Goal: Transaction & Acquisition: Purchase product/service

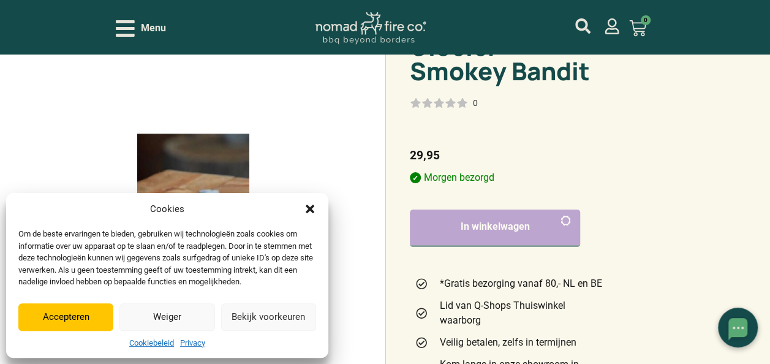
click at [92, 316] on button "Accepteren" at bounding box center [65, 317] width 95 height 28
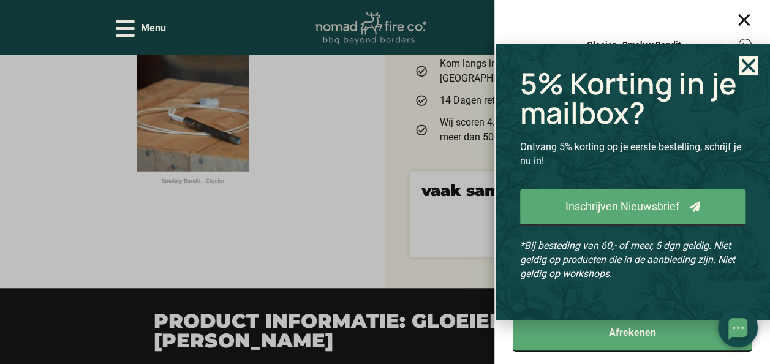
scroll to position [184, 0]
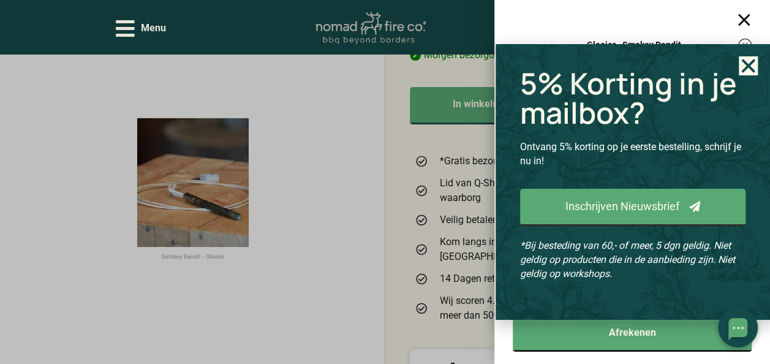
click at [747, 69] on icon "Close" at bounding box center [748, 65] width 19 height 19
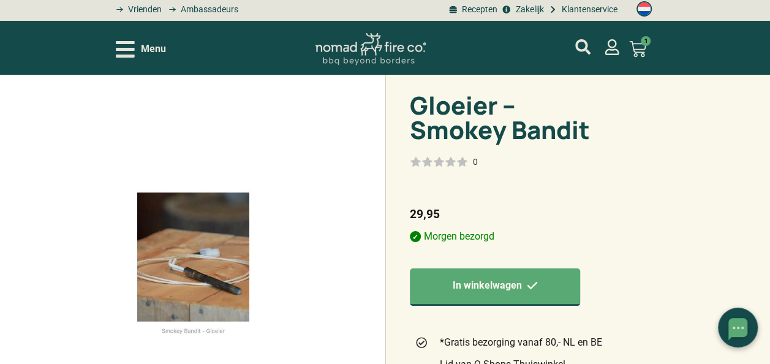
scroll to position [0, 0]
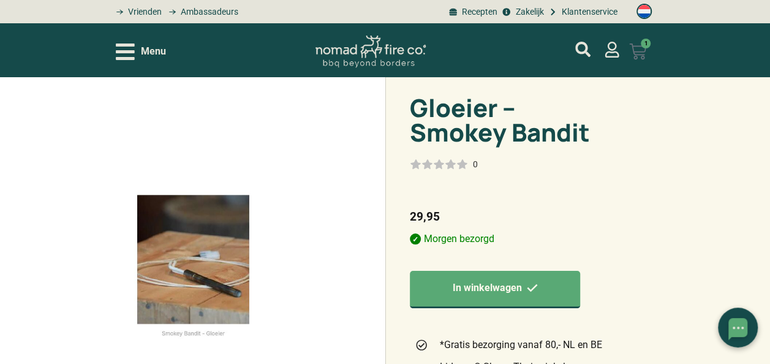
click at [646, 44] on span "1" at bounding box center [646, 44] width 10 height 10
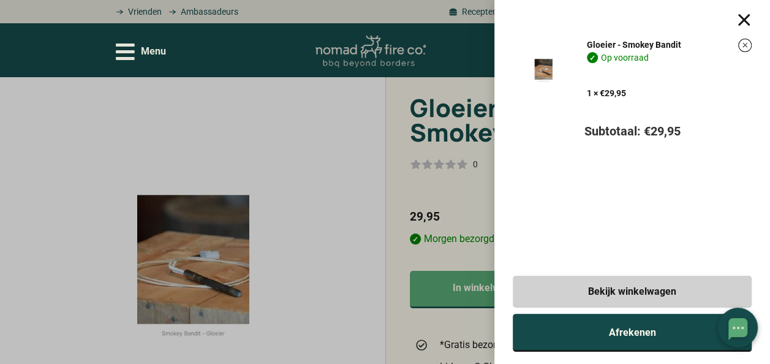
click at [598, 332] on link "Afrekenen" at bounding box center [632, 333] width 239 height 38
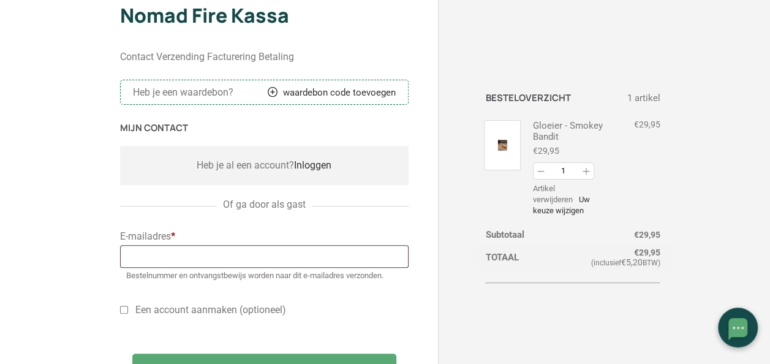
scroll to position [122, 0]
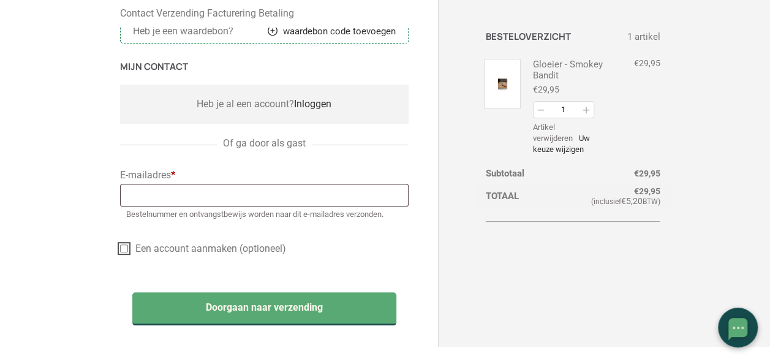
click at [121, 247] on input "Een account aanmaken (optioneel)" at bounding box center [124, 248] width 8 height 8
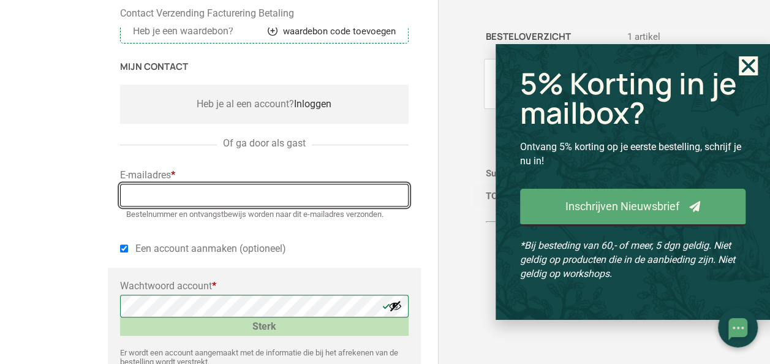
click at [163, 200] on input "E-mailadres *" at bounding box center [264, 195] width 288 height 23
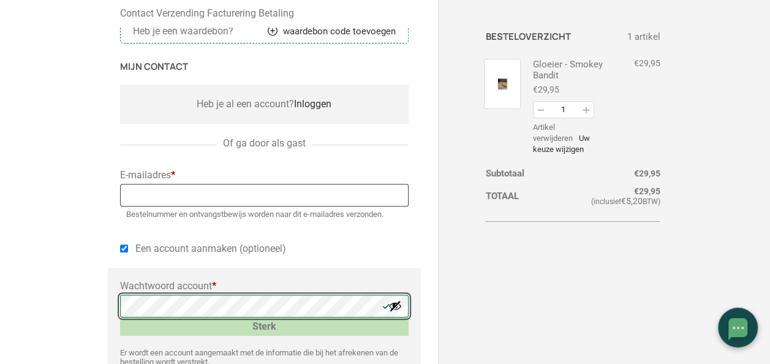
click at [40, 287] on div "Nomad Fire Kassa Contact Verzending Facturering Betaling Heb je een waardebon? …" at bounding box center [385, 222] width 770 height 590
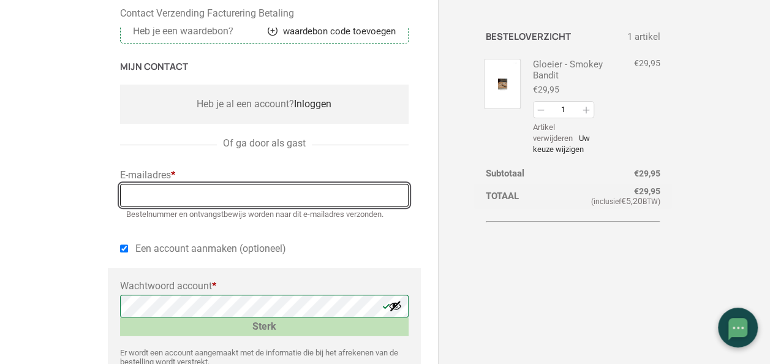
click at [239, 200] on input "E-mailadres *" at bounding box center [264, 195] width 288 height 23
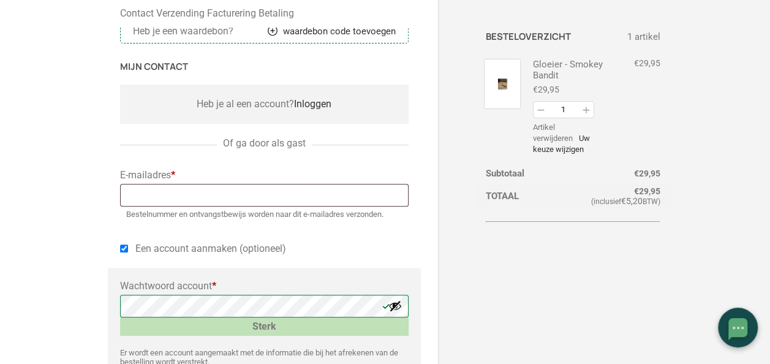
click at [356, 245] on p "Een account aanmaken (optioneel)" at bounding box center [264, 248] width 288 height 15
click at [123, 250] on input "Een account aanmaken (optioneel)" at bounding box center [124, 248] width 8 height 8
checkbox input "false"
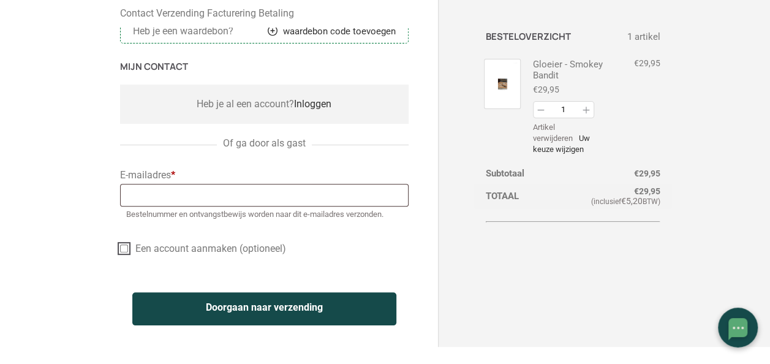
scroll to position [184, 0]
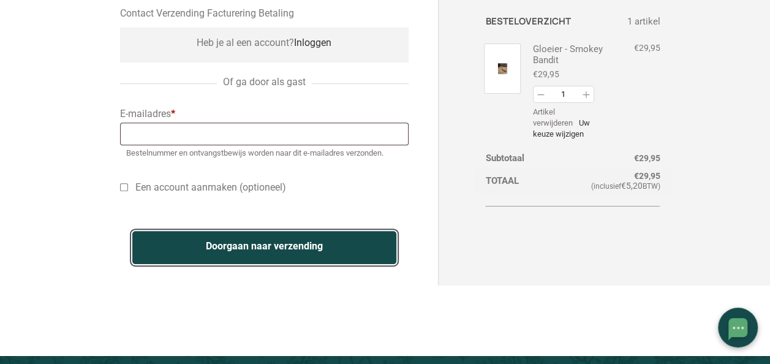
click at [259, 243] on button "Doorgaan naar verzending" at bounding box center [264, 247] width 264 height 33
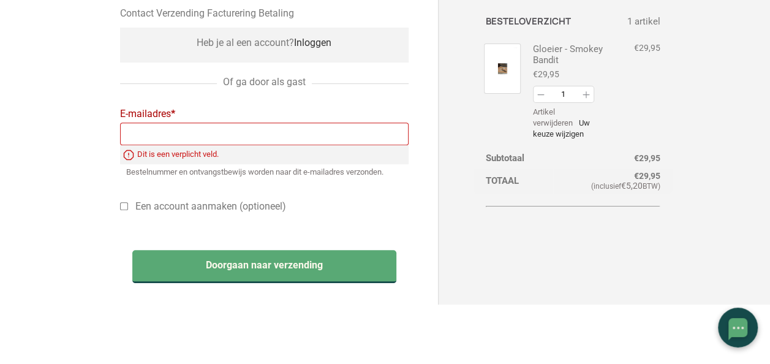
click at [83, 240] on div "Nomad Fire Kassa Contact Verzending Facturering Betaling Heb je een waardebon? …" at bounding box center [385, 113] width 770 height 497
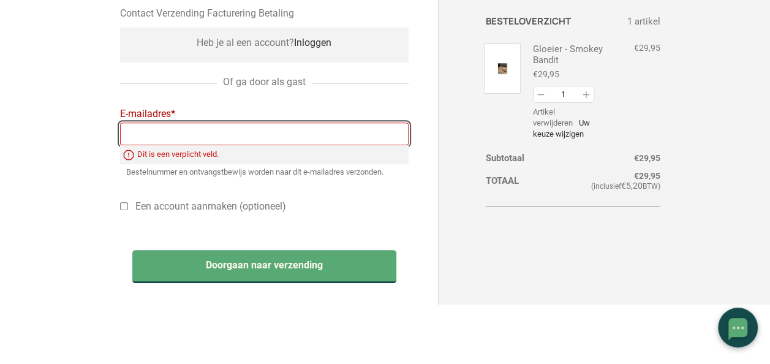
click at [147, 136] on input "E-mailadres *" at bounding box center [264, 133] width 288 height 23
type input "w"
type input "[EMAIL_ADDRESS][DOMAIN_NAME]"
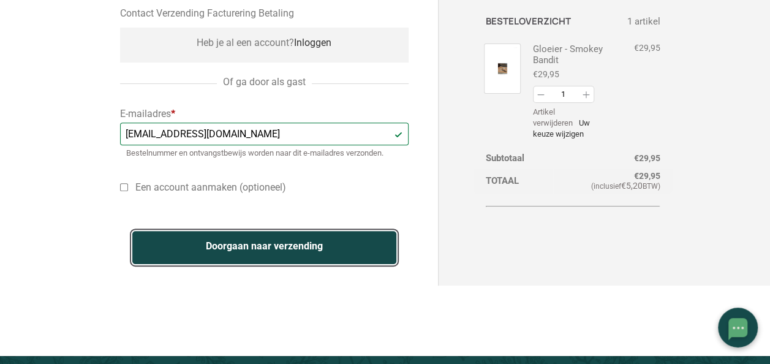
click at [226, 251] on button "Doorgaan naar verzending" at bounding box center [264, 247] width 264 height 33
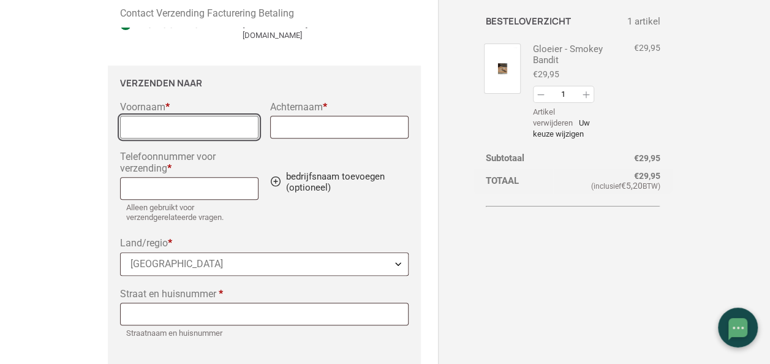
scroll to position [20, 0]
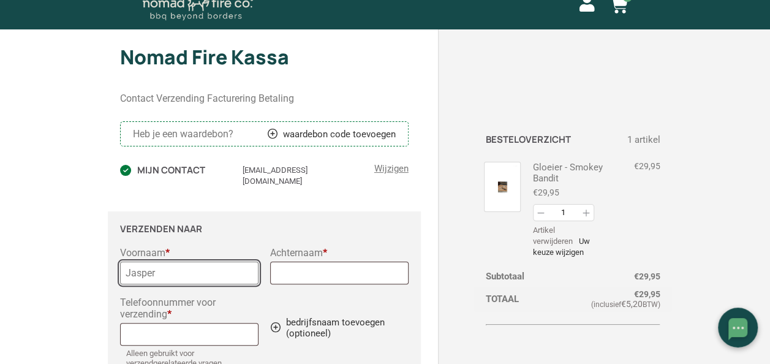
type input "Jasper"
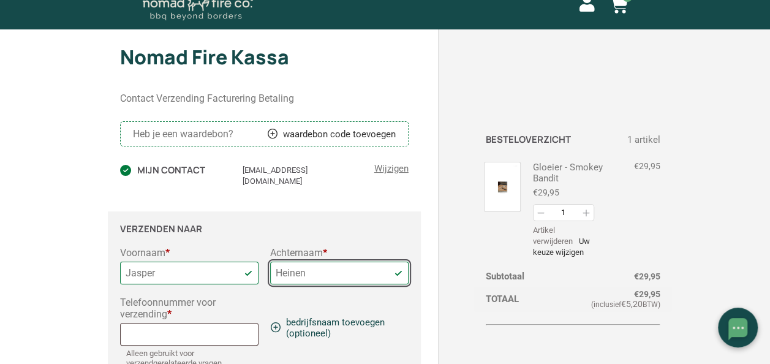
type input "Heinen"
click at [277, 317] on link "bedrijfsnaam toevoegen (optioneel)" at bounding box center [339, 328] width 138 height 22
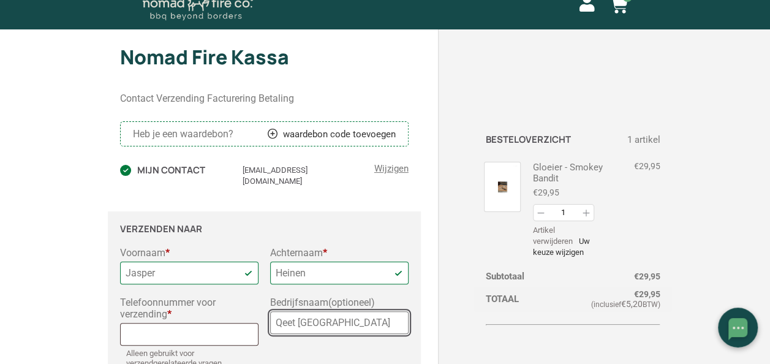
type input "Qeet [GEOGRAPHIC_DATA]"
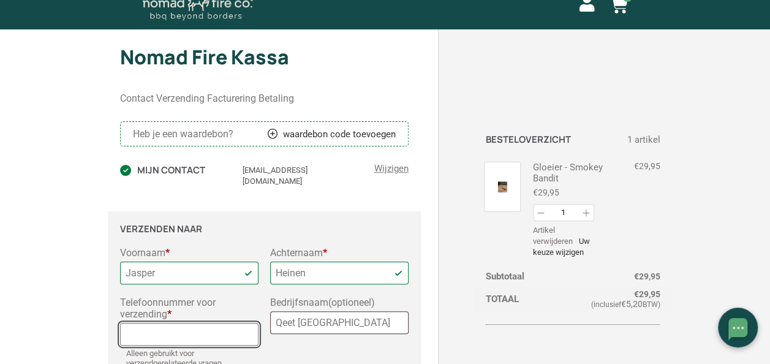
click at [219, 323] on input "Telefoonnummer voor verzending *" at bounding box center [189, 334] width 138 height 23
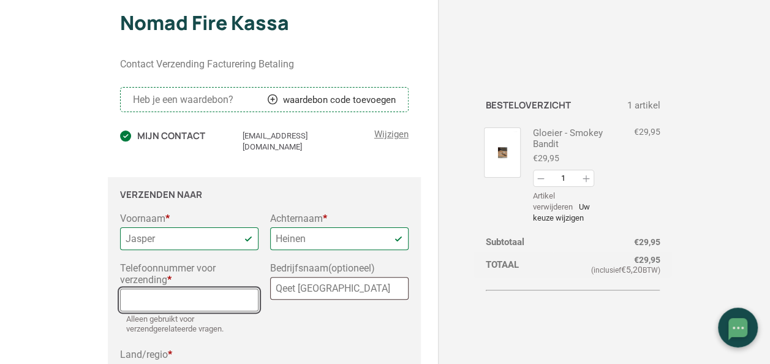
scroll to position [81, 0]
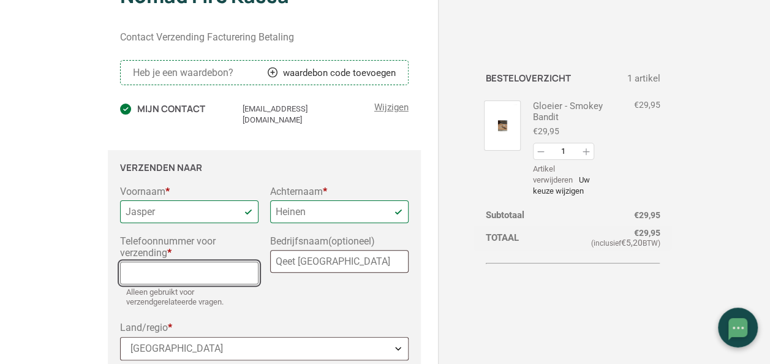
click at [171, 263] on input "Telefoonnummer voor verzending *" at bounding box center [189, 272] width 138 height 23
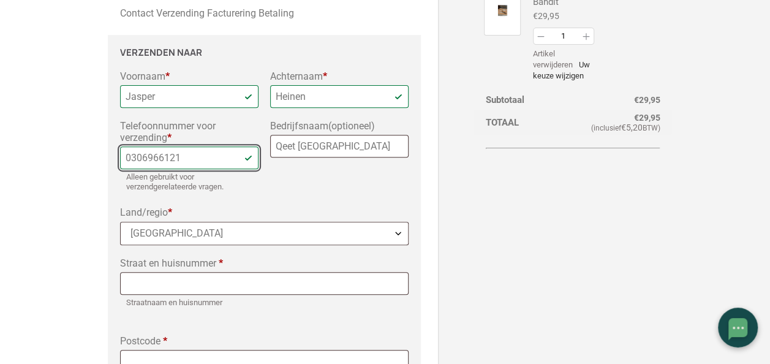
scroll to position [203, 0]
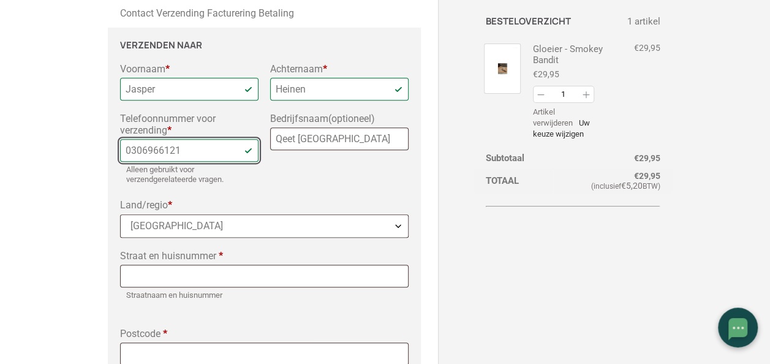
type input "0306966121"
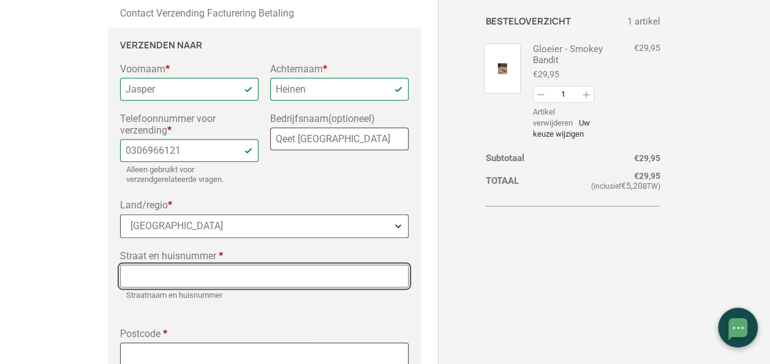
click at [181, 265] on input "Straat en huisnummer *" at bounding box center [264, 276] width 288 height 23
type input "[STREET_ADDRESS]"
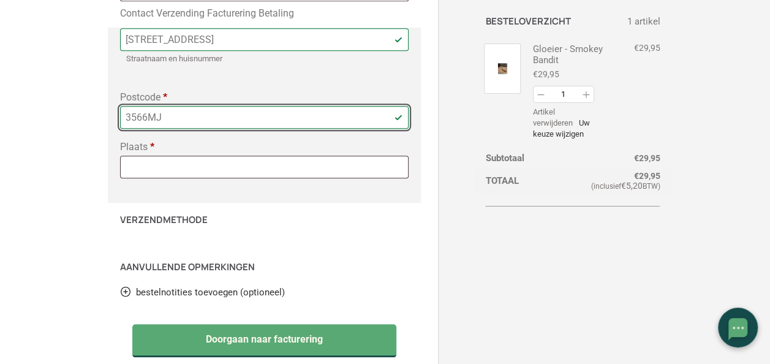
scroll to position [510, 0]
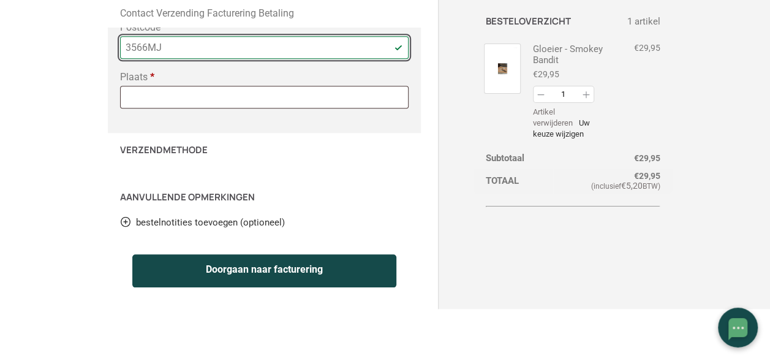
type input "3566MJ"
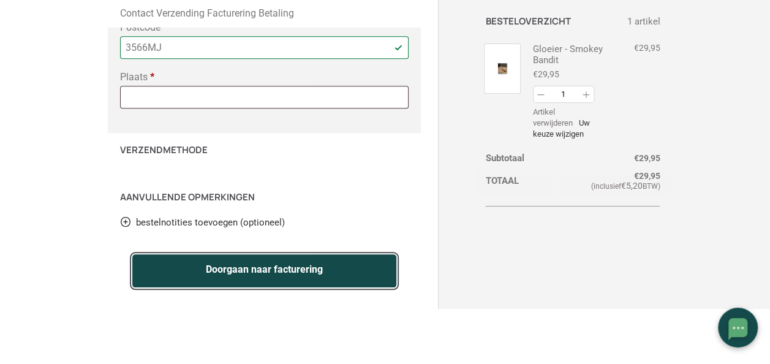
click at [231, 254] on button "Doorgaan naar facturering" at bounding box center [264, 270] width 264 height 33
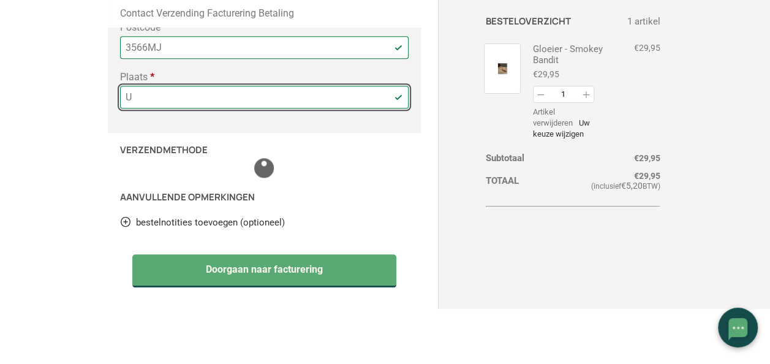
type input "[GEOGRAPHIC_DATA]"
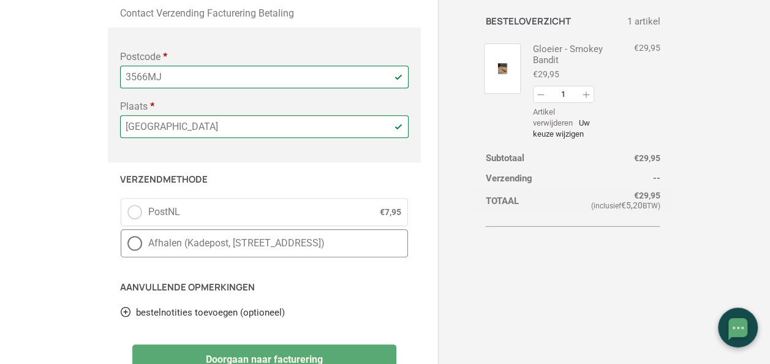
scroll to position [603, 0]
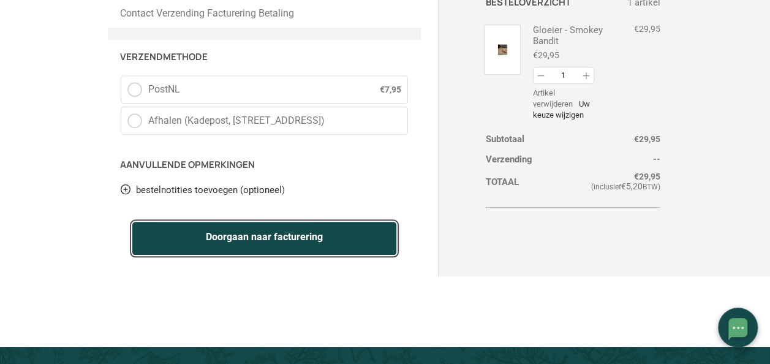
click at [256, 226] on button "Doorgaan naar facturering" at bounding box center [264, 238] width 264 height 33
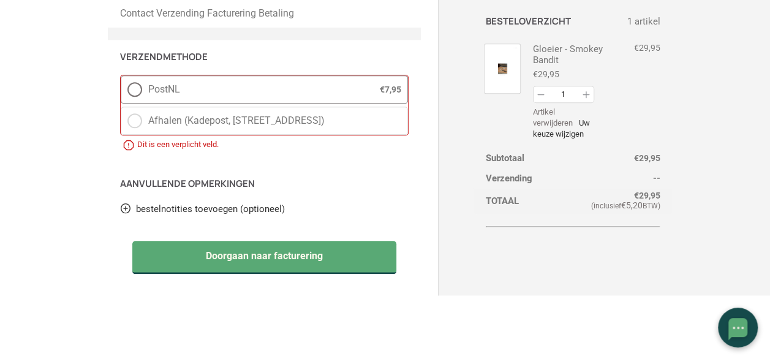
click at [132, 75] on label "PostNL € 7,95" at bounding box center [264, 89] width 287 height 28
click at [121, 75] on input "PostNL € 7,95" at bounding box center [121, 75] width 1 height 1
radio input "true"
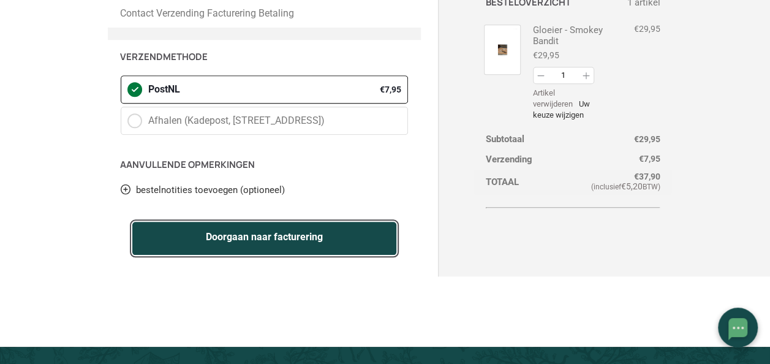
click at [254, 223] on button "Doorgaan naar facturering" at bounding box center [264, 238] width 264 height 33
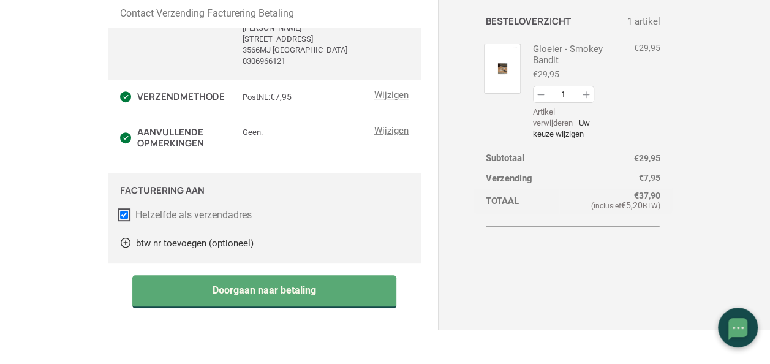
scroll to position [238, 0]
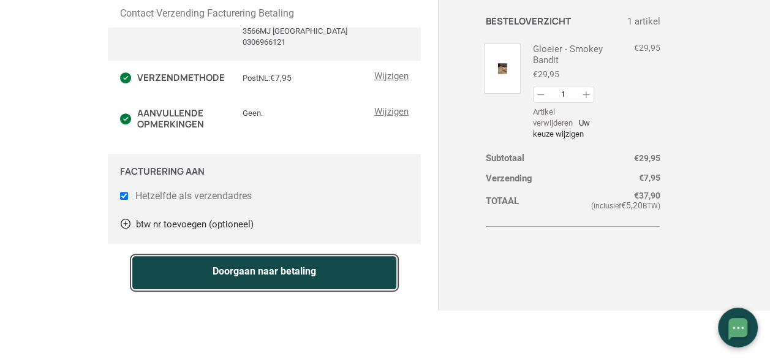
click at [257, 260] on button "Doorgaan naar betaling" at bounding box center [264, 272] width 264 height 33
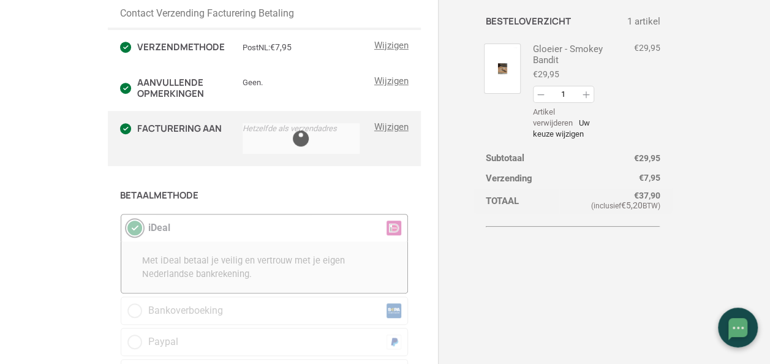
scroll to position [338, 0]
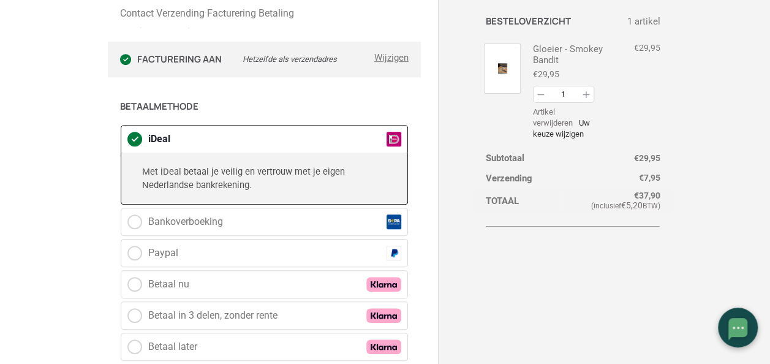
click at [214, 174] on p "Met iDeal betaal je veilig en vertrouw met je eigen Nederlandse bankrekening." at bounding box center [264, 178] width 244 height 27
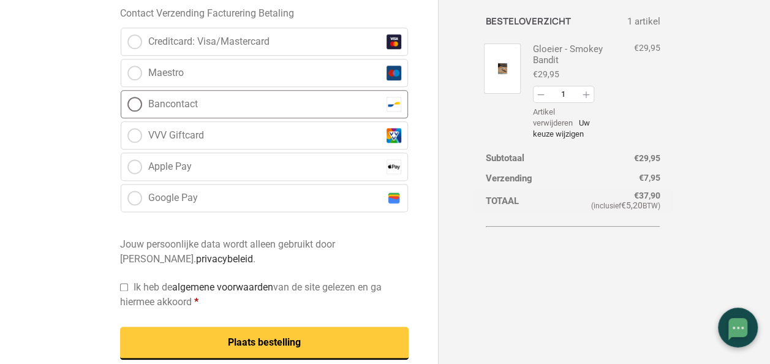
scroll to position [828, 0]
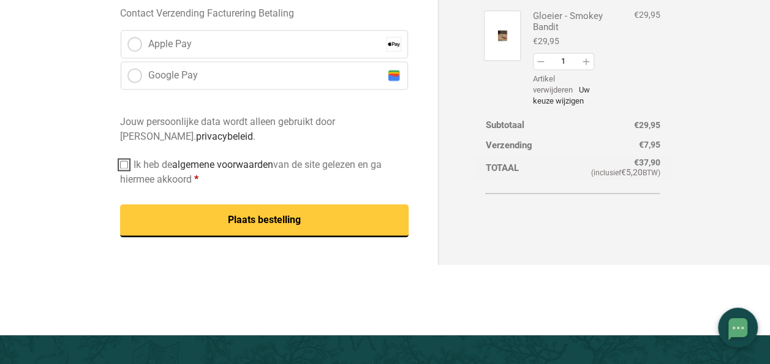
drag, startPoint x: 124, startPoint y: 146, endPoint x: 190, endPoint y: 171, distance: 70.5
click at [124, 160] on input "Ik heb de algemene voorwaarden van de site gelezen en ga hiermee akkoord *" at bounding box center [124, 164] width 8 height 8
checkbox input "true"
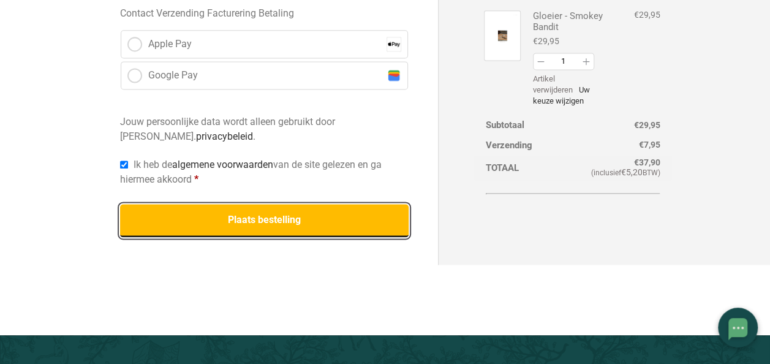
click at [269, 207] on button "Plaats bestelling" at bounding box center [264, 220] width 288 height 33
